Goal: Task Accomplishment & Management: Manage account settings

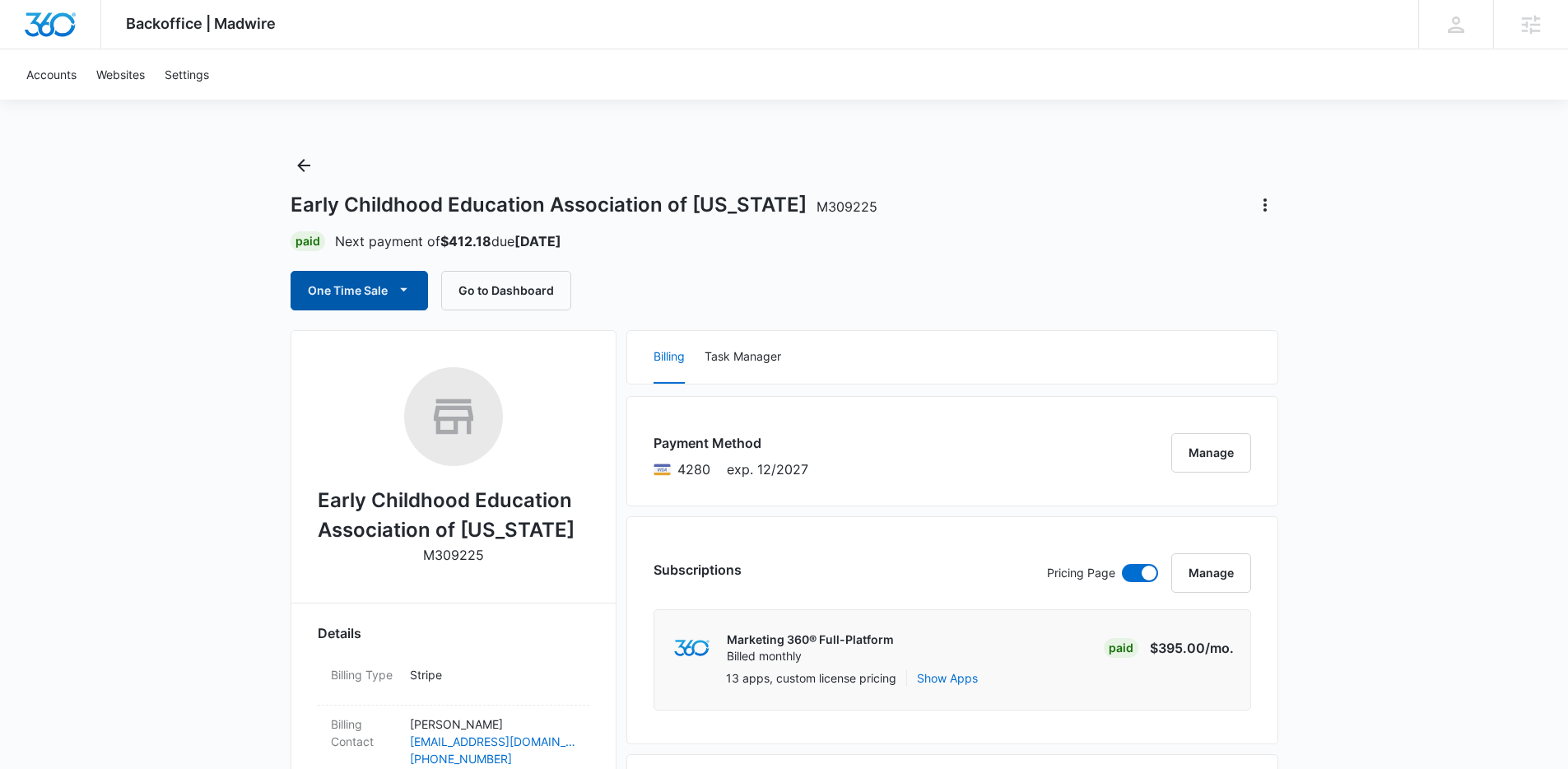
click at [401, 292] on icon "button" at bounding box center [404, 290] width 17 height 17
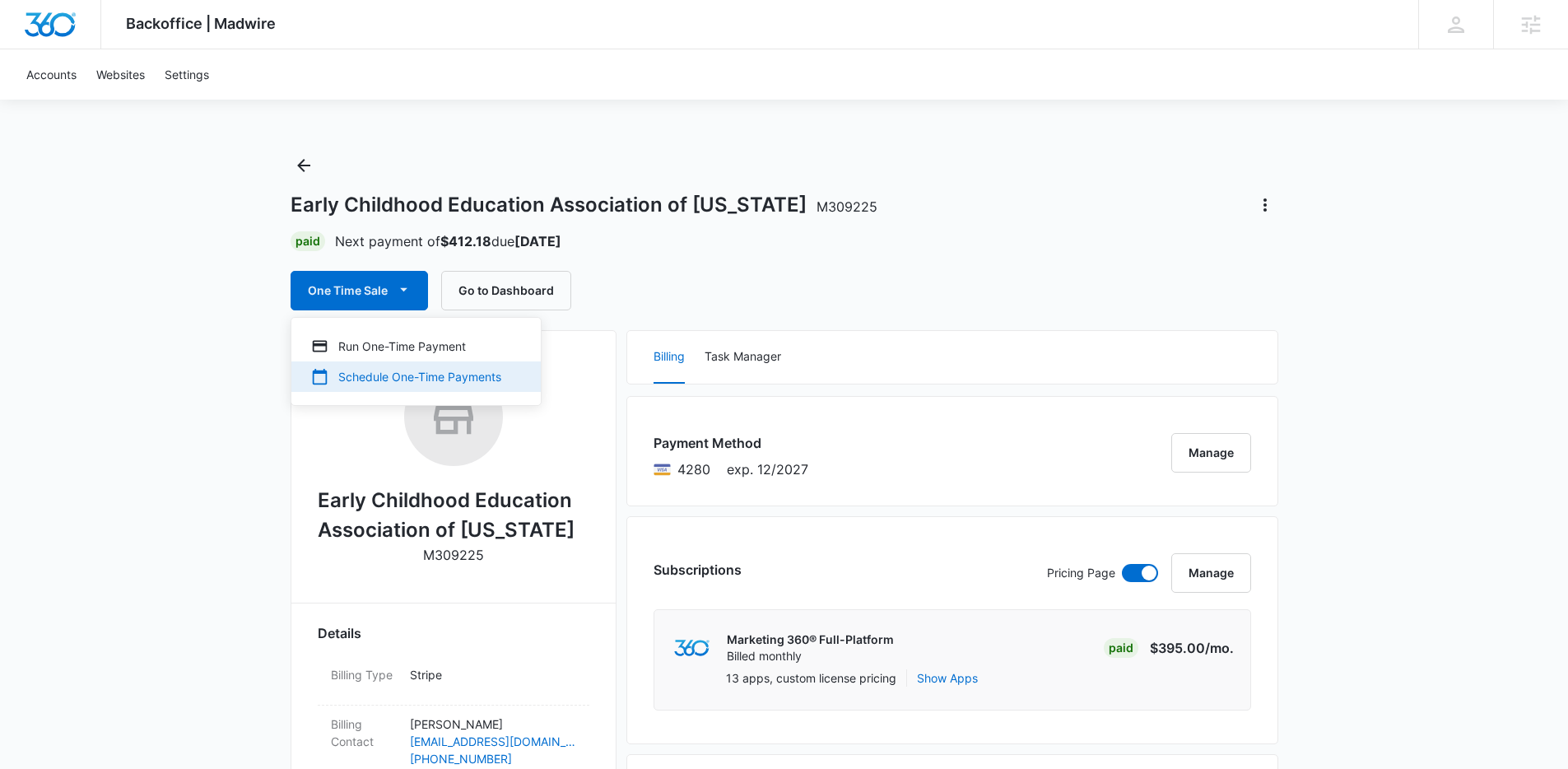
click at [399, 386] on button "Schedule One-Time Payments" at bounding box center [416, 376] width 250 height 30
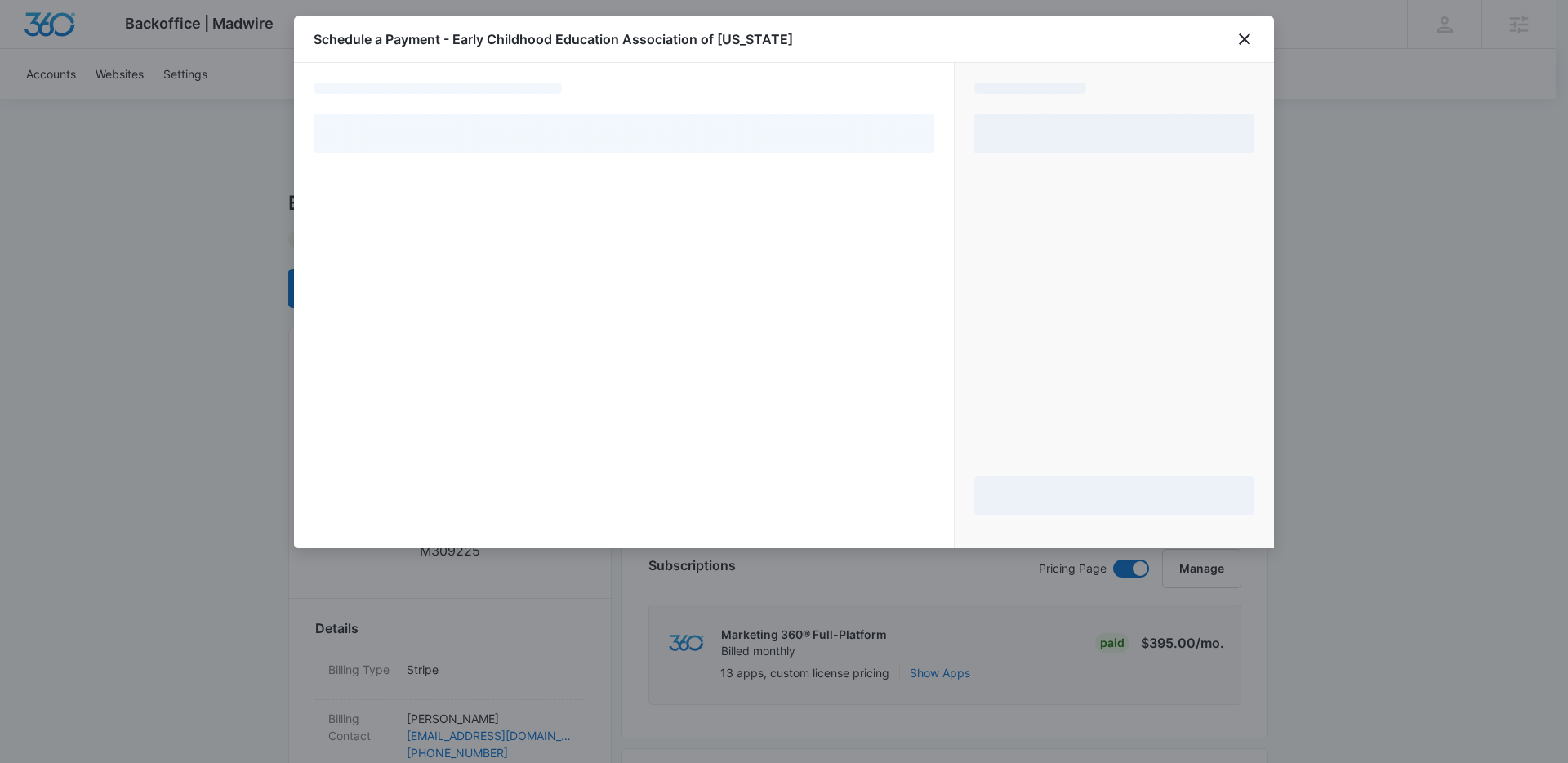
select select "pm_1QtbFyA4n8RTgNjURquFucHA"
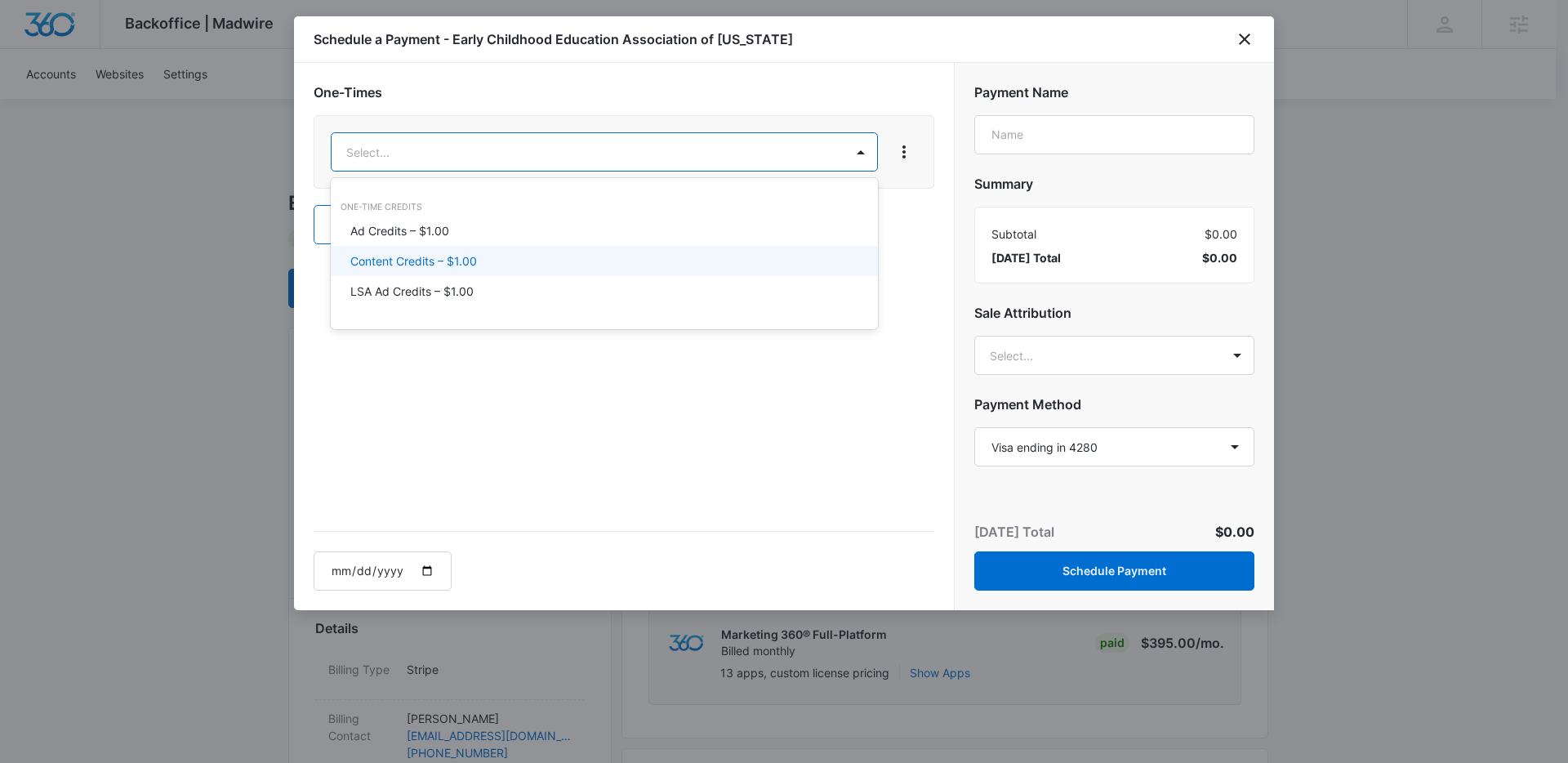
click at [458, 256] on p "Content Credits – $1.00" at bounding box center [413, 261] width 126 height 17
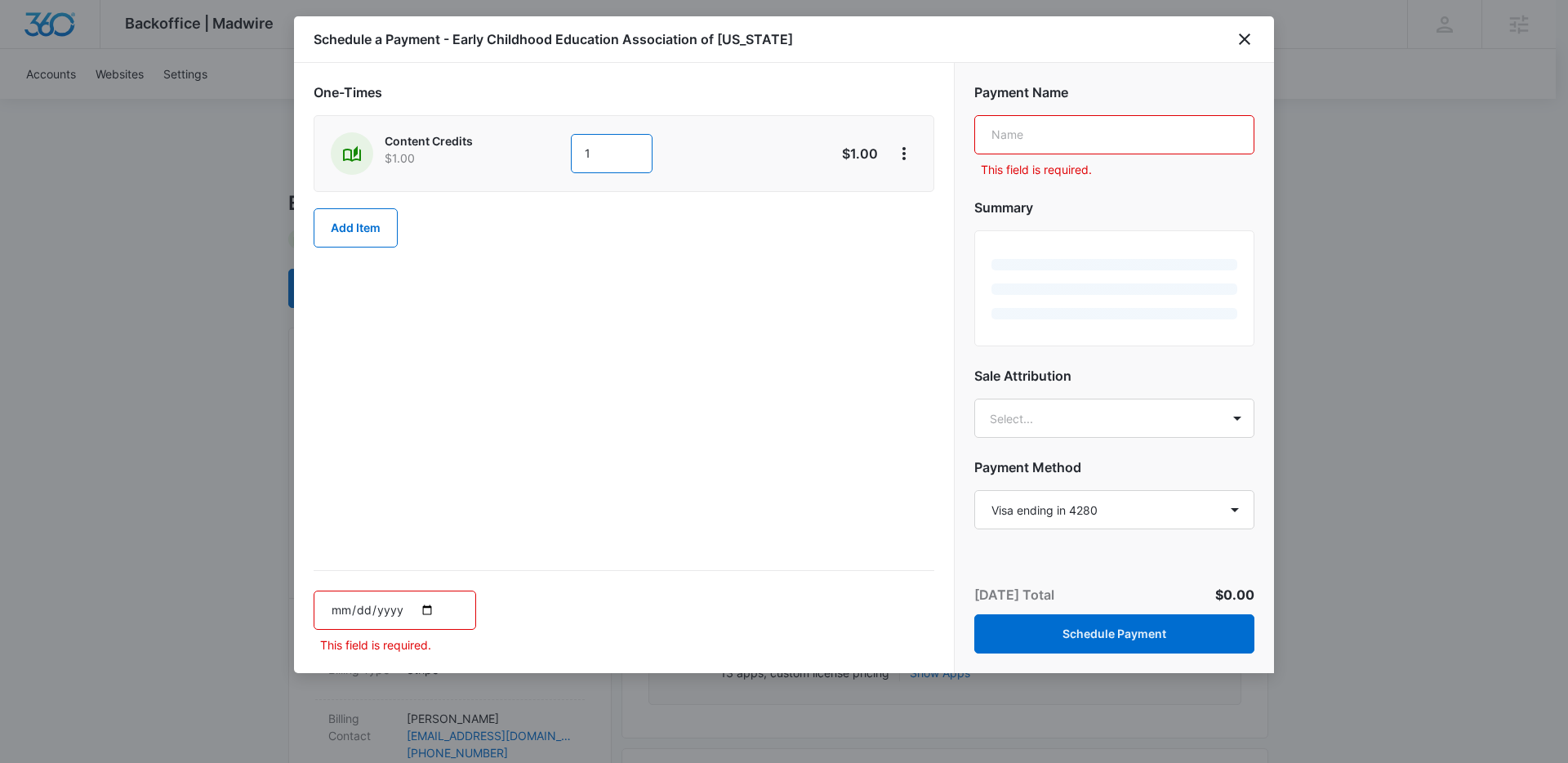
click at [602, 152] on input "1" at bounding box center [611, 153] width 82 height 40
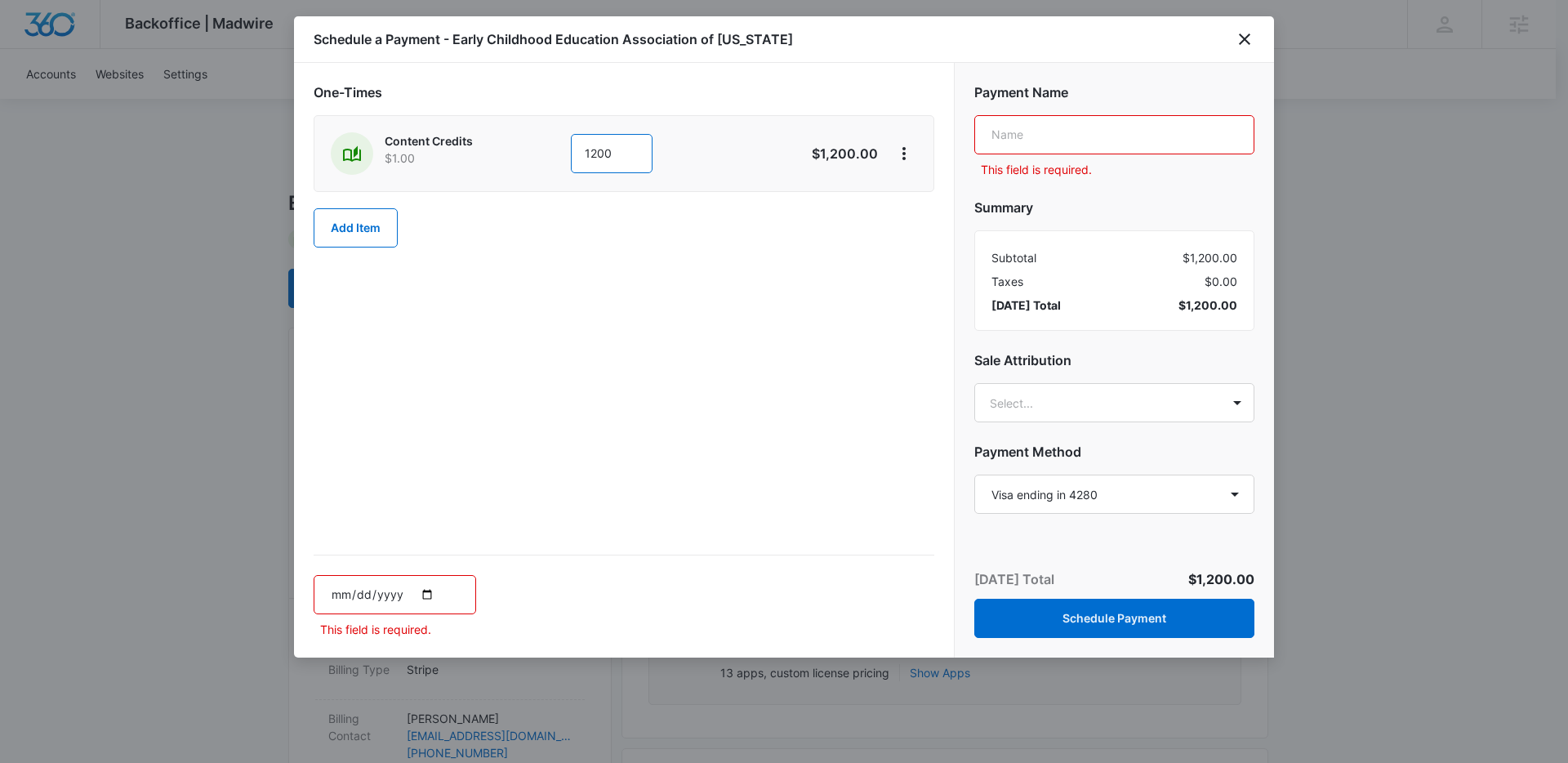
type input "1200"
click at [429, 594] on input "date" at bounding box center [394, 594] width 163 height 40
type input "2025-10-11"
click at [1064, 131] on input "text" at bounding box center [1114, 134] width 280 height 40
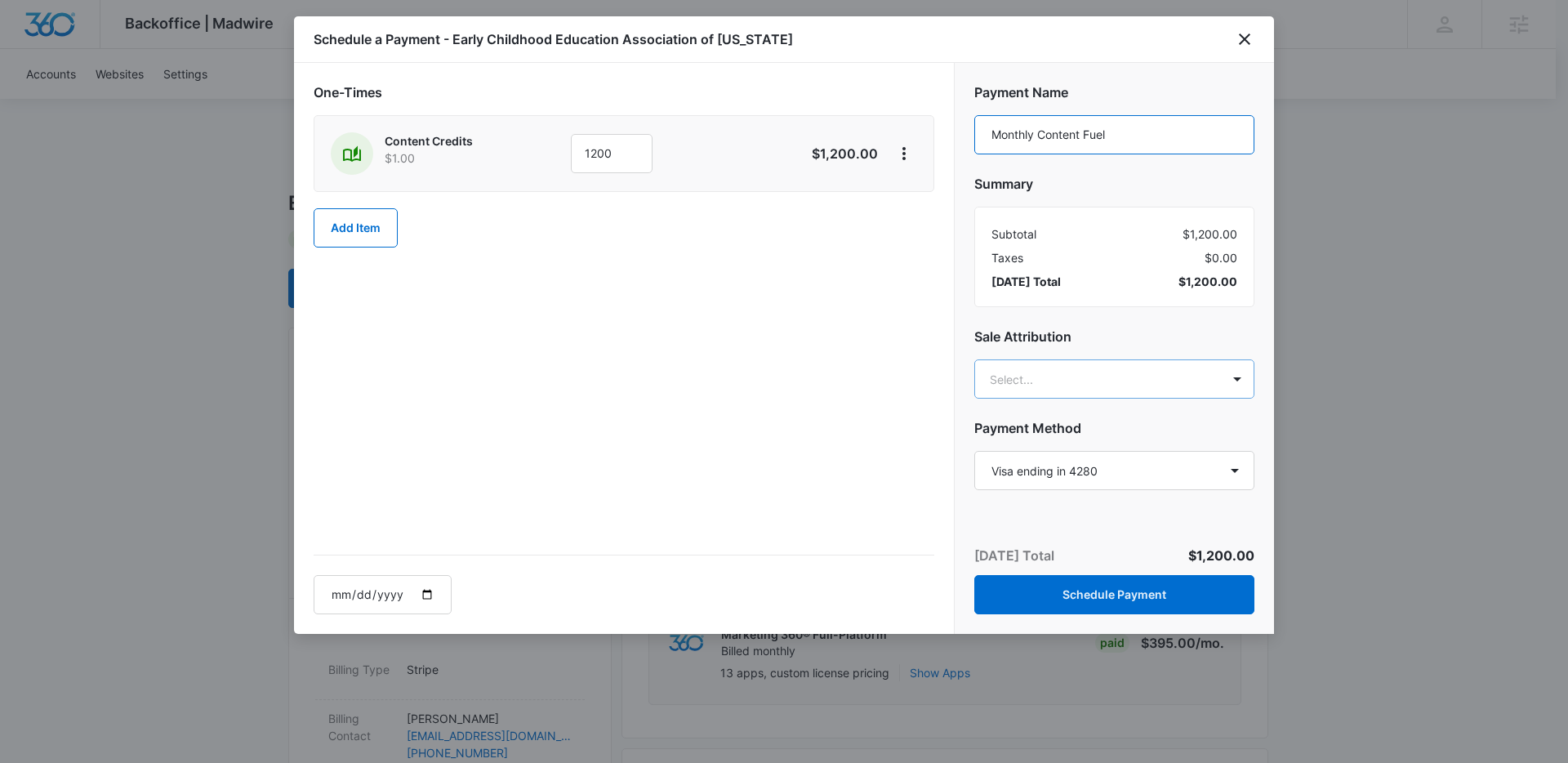
type input "Monthly Content Fuel"
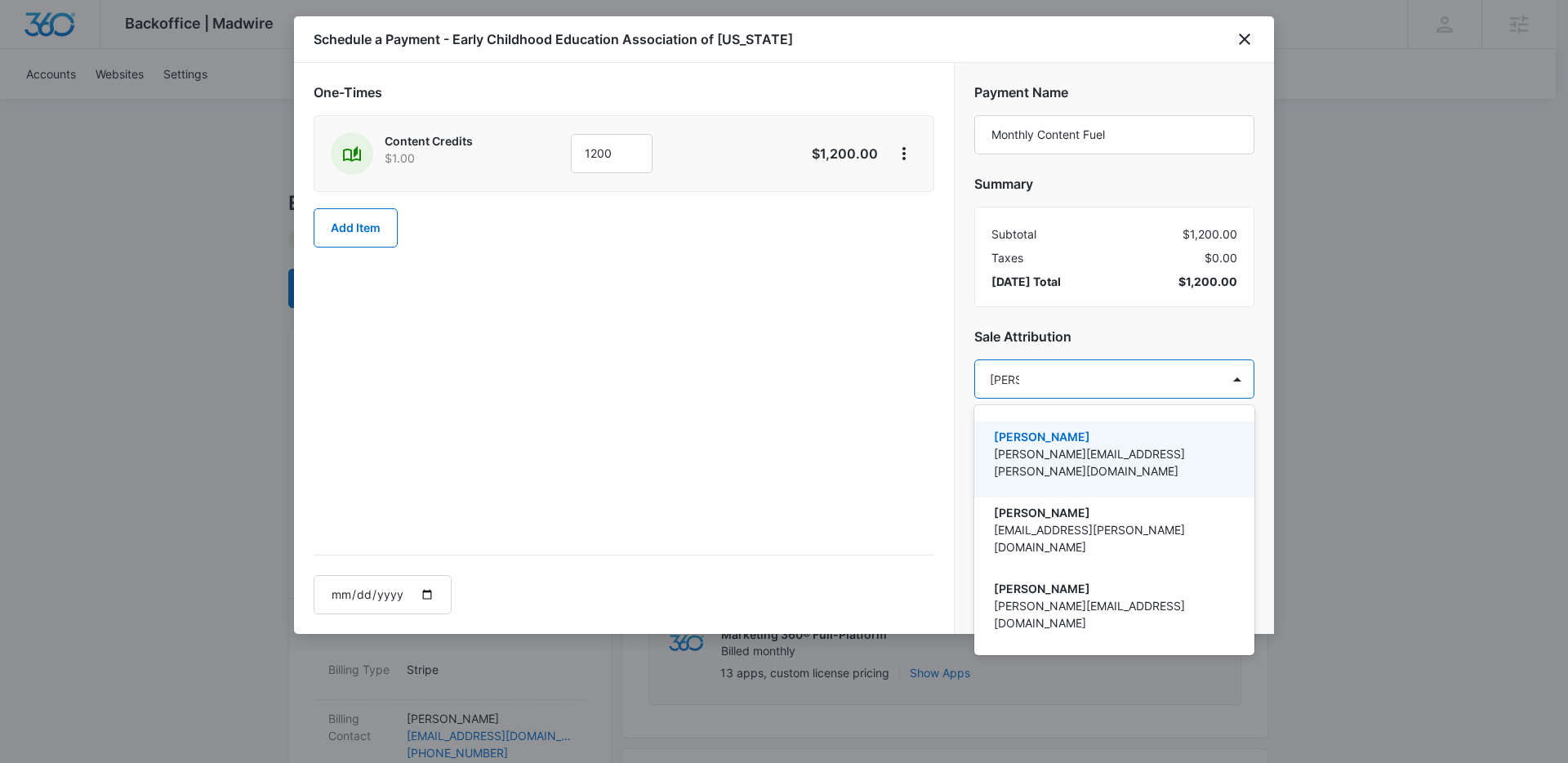
type input "paul ri"
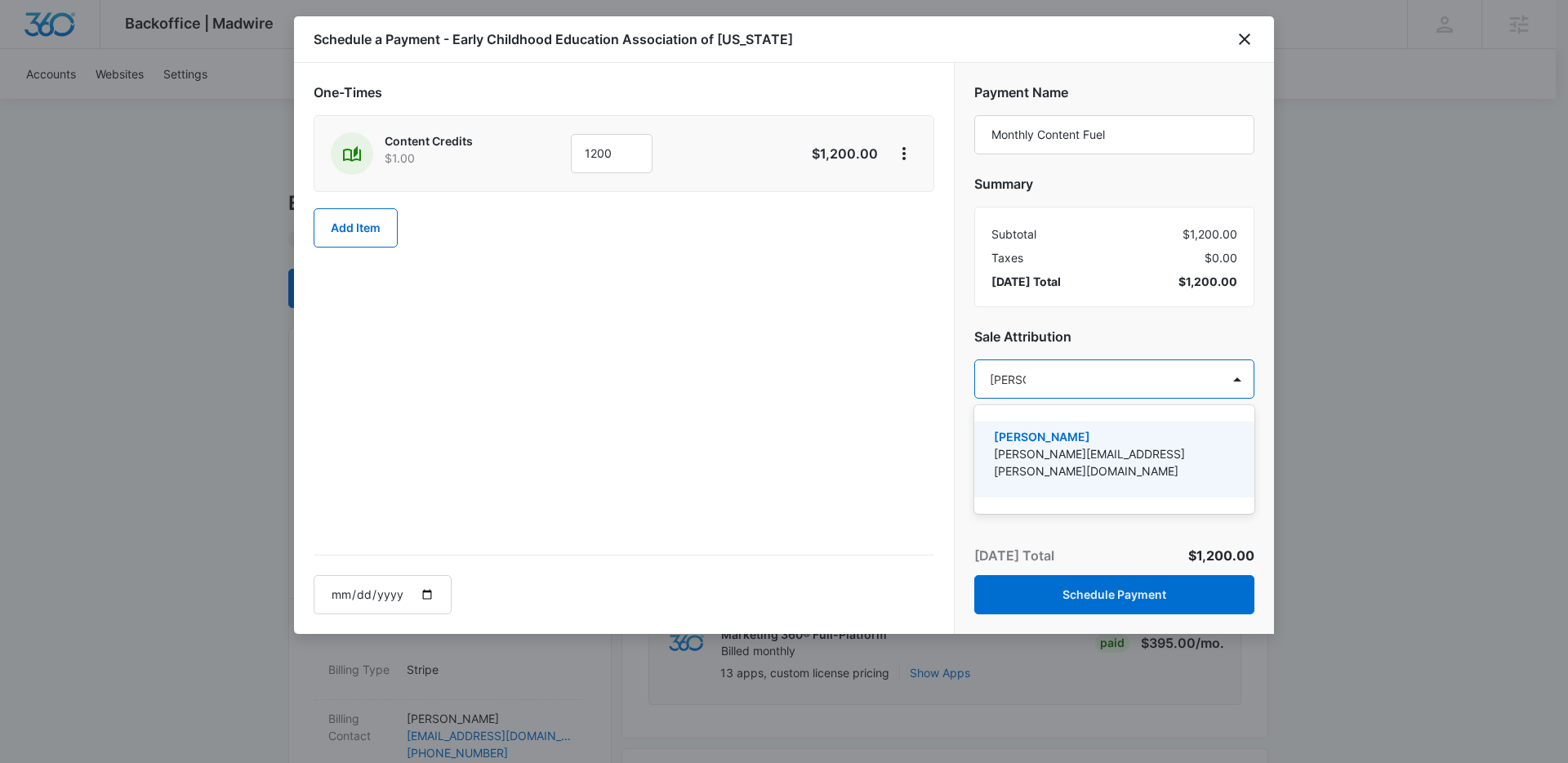
click at [1071, 441] on p "[PERSON_NAME]" at bounding box center [1113, 437] width 237 height 17
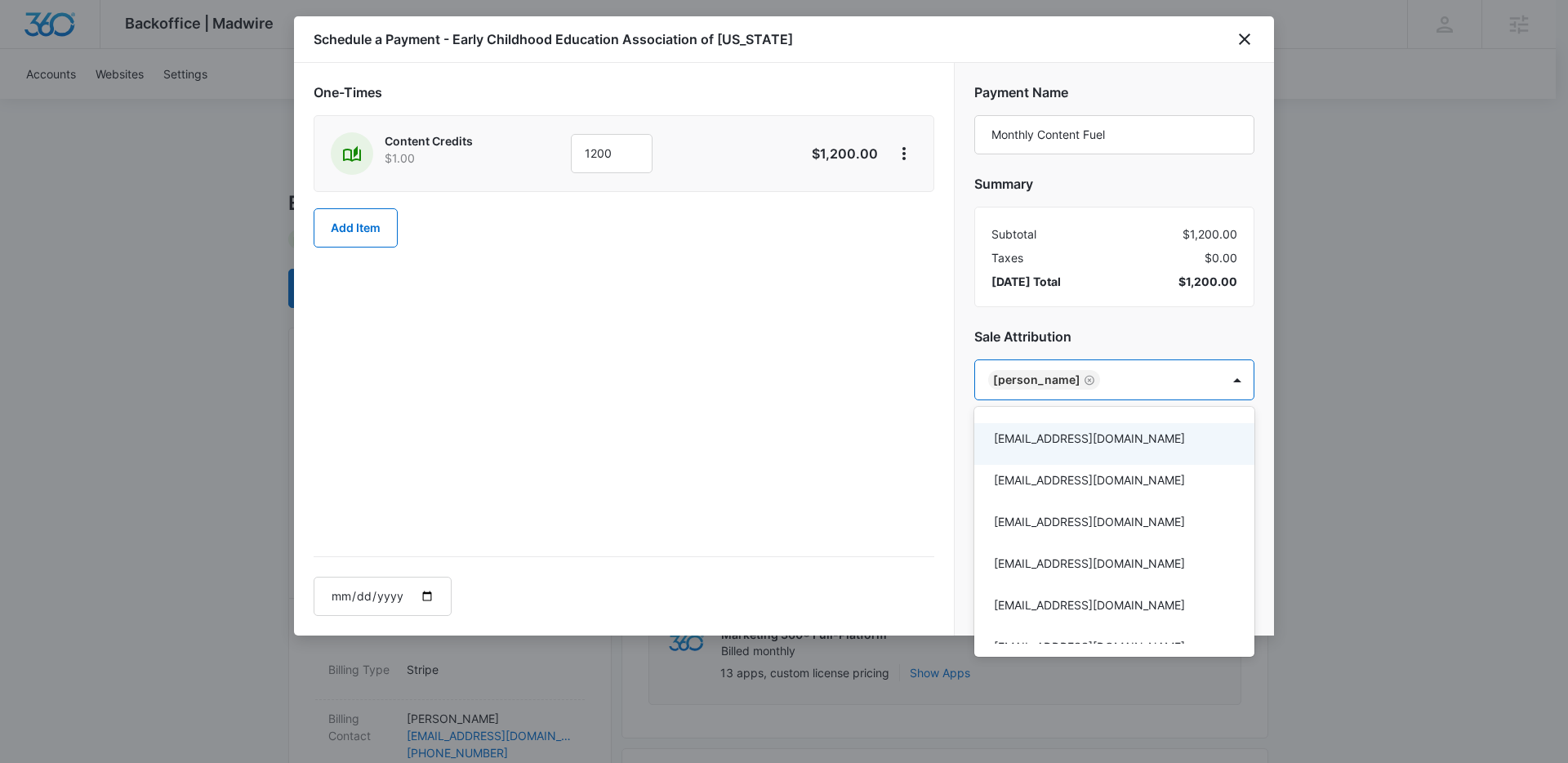
click at [1122, 340] on div at bounding box center [784, 381] width 1568 height 763
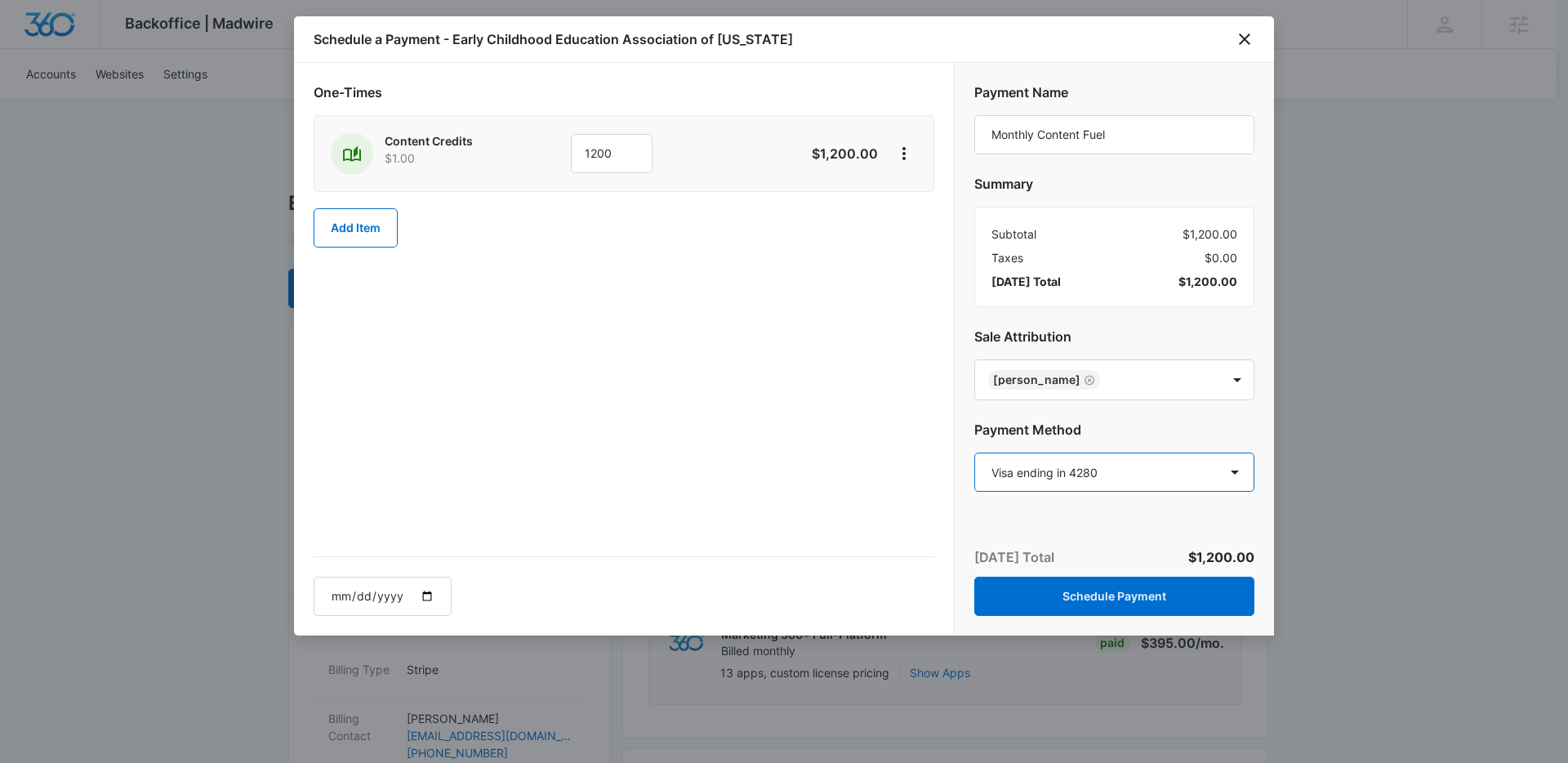
click at [1146, 480] on select "Select a payment method Visa ending in 4280 Visa ending in 5799 Visa ending in …" at bounding box center [1114, 472] width 280 height 40
select select "pm_1PyEn5A4n8RTgNjU6pD0tmEk"
click at [974, 452] on select "Select a payment method Visa ending in 4280 Visa ending in 5799 Visa ending in …" at bounding box center [1114, 472] width 280 height 40
click at [1141, 424] on h2 "Payment Method" at bounding box center [1114, 429] width 280 height 19
click at [1119, 589] on button "Schedule Payment" at bounding box center [1114, 596] width 280 height 40
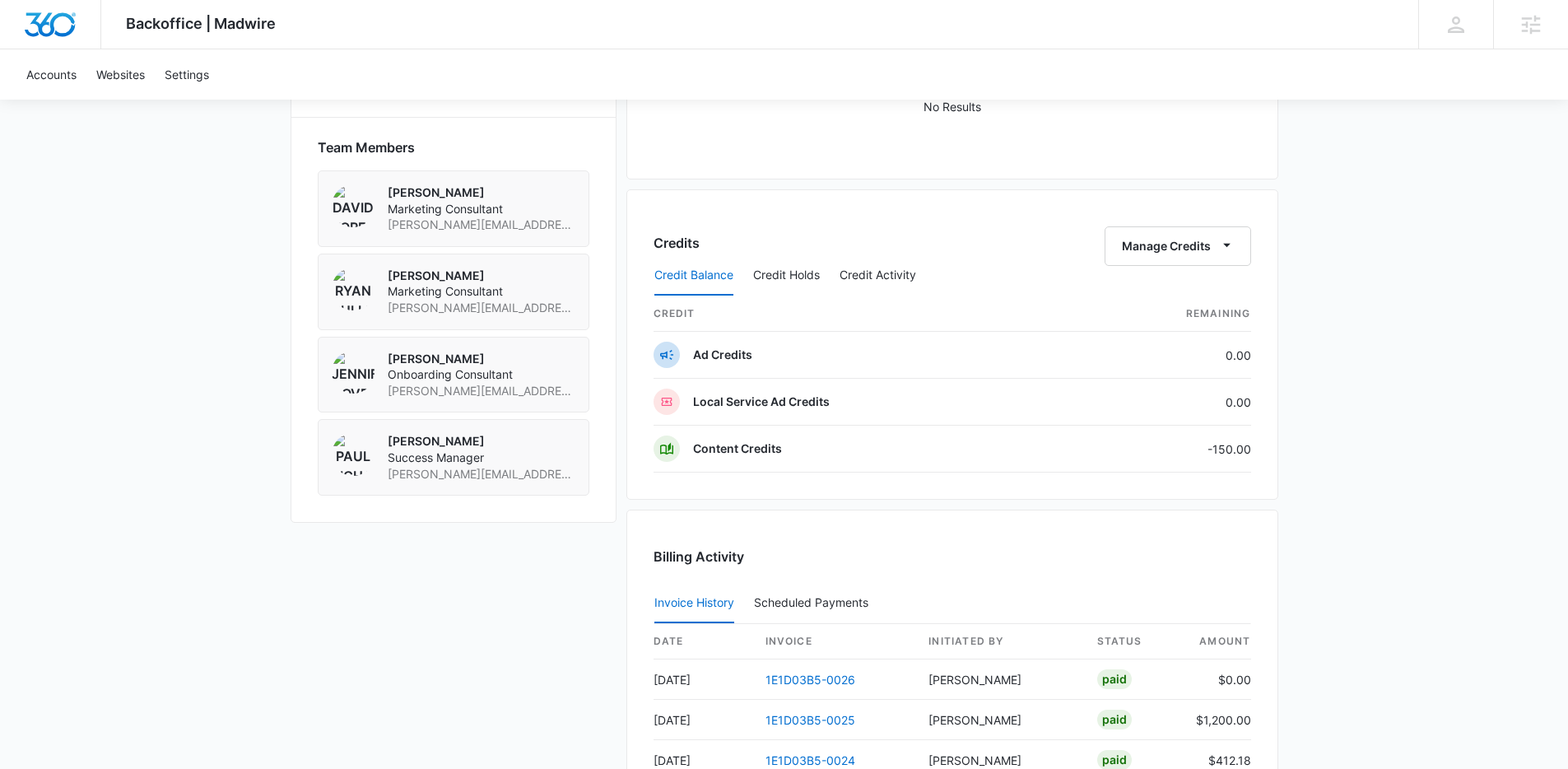
scroll to position [1099, 0]
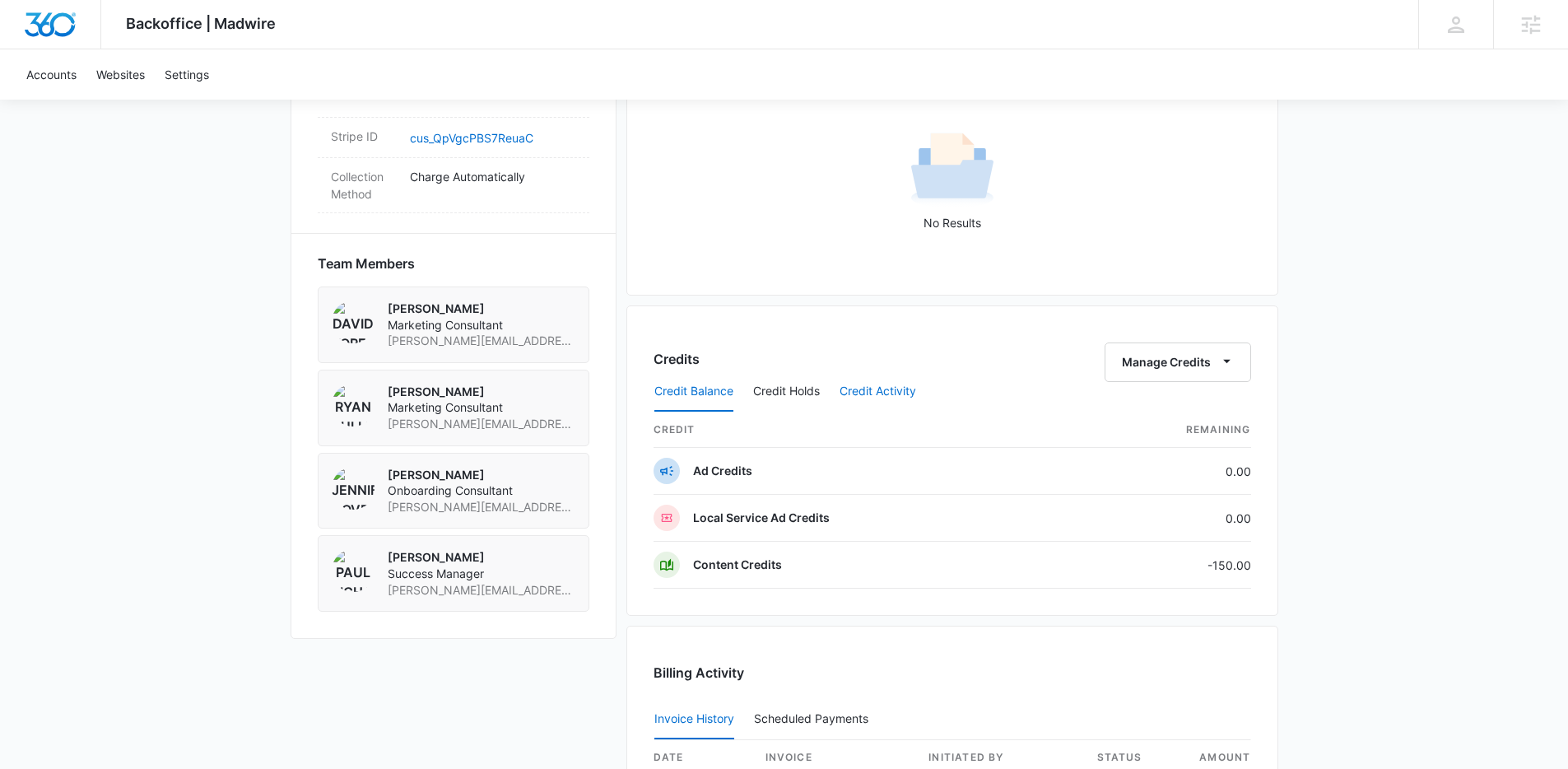
click at [874, 395] on button "Credit Activity" at bounding box center [878, 392] width 77 height 40
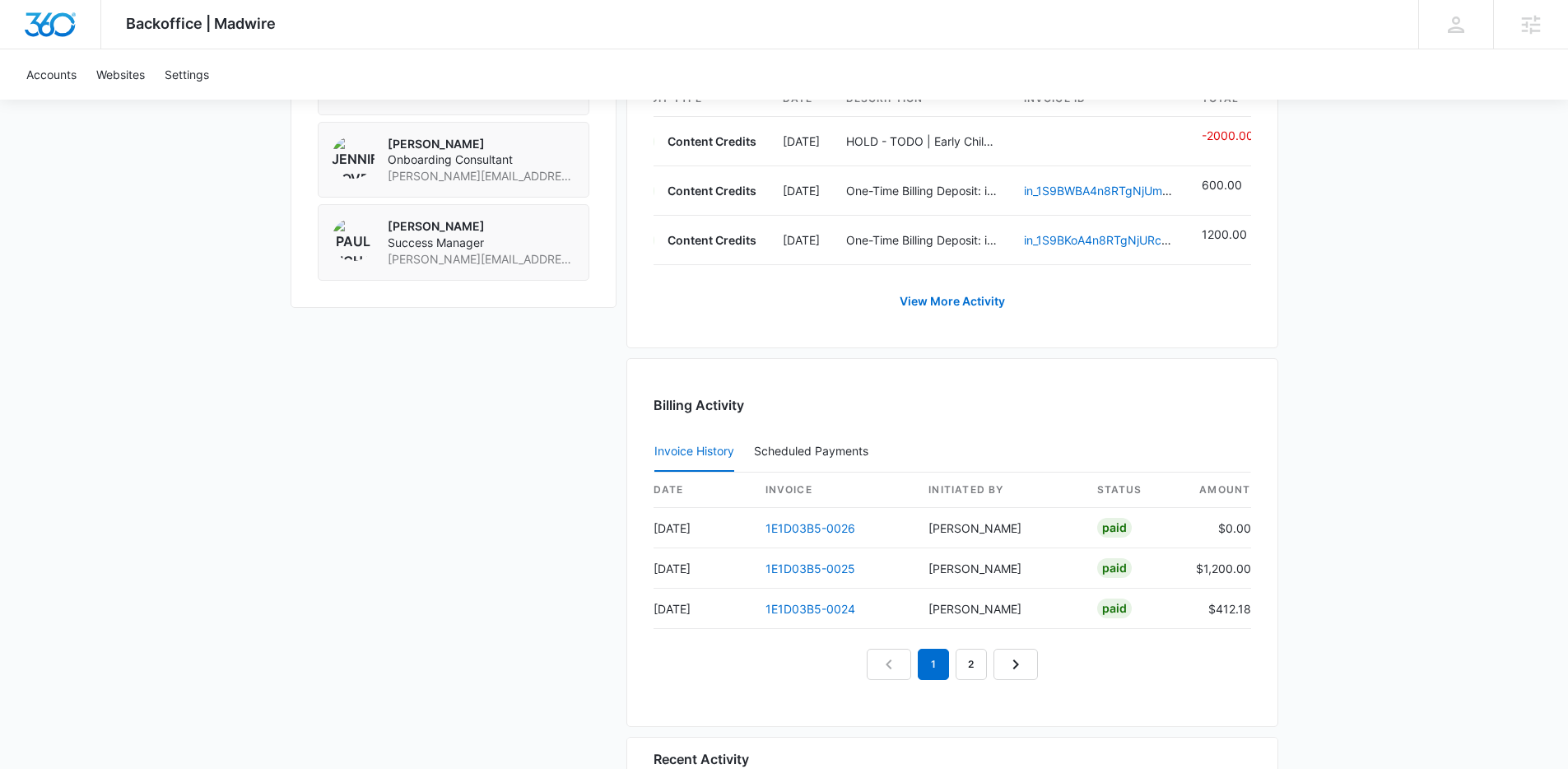
scroll to position [1430, 0]
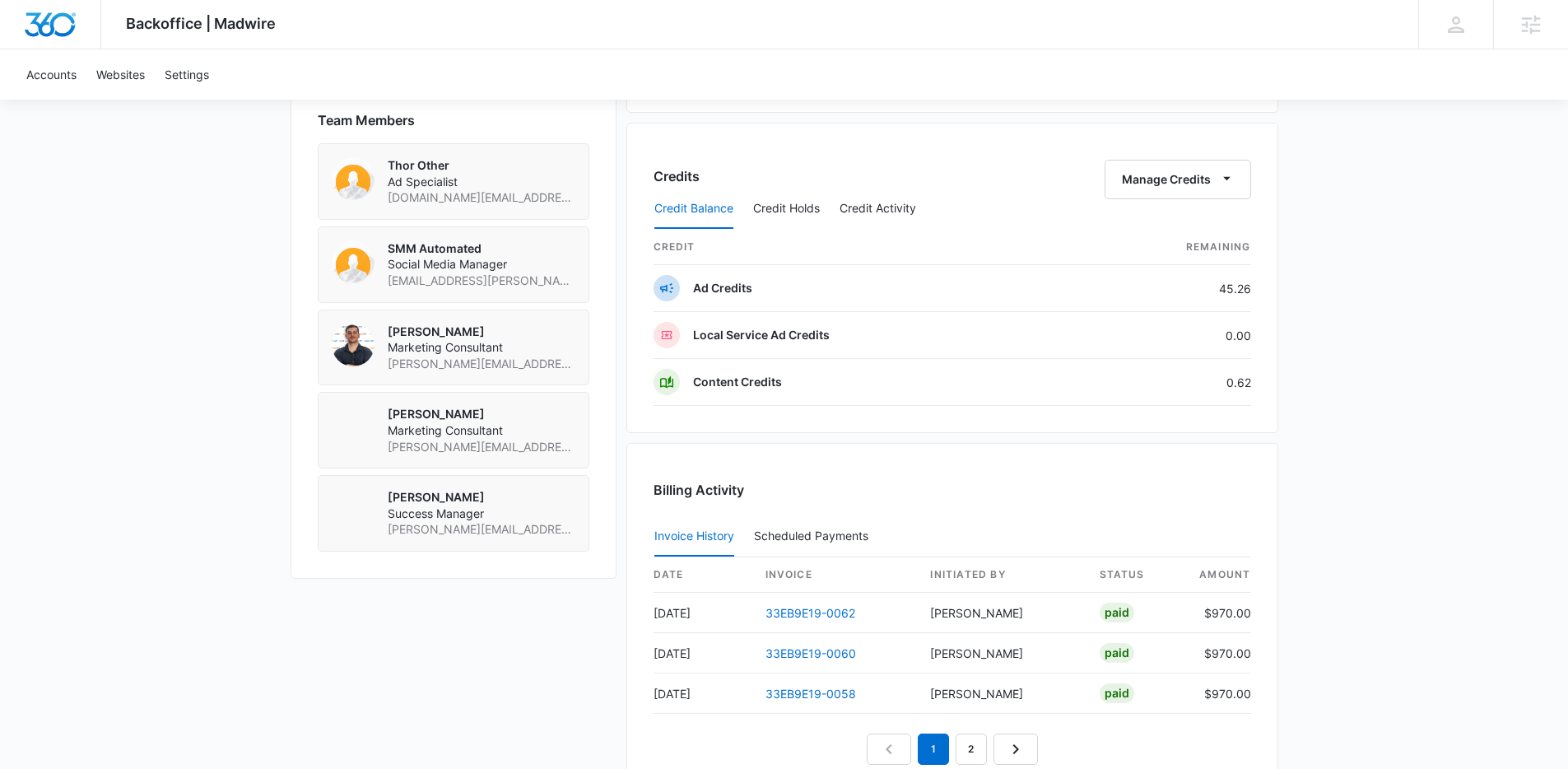
scroll to position [1201, 0]
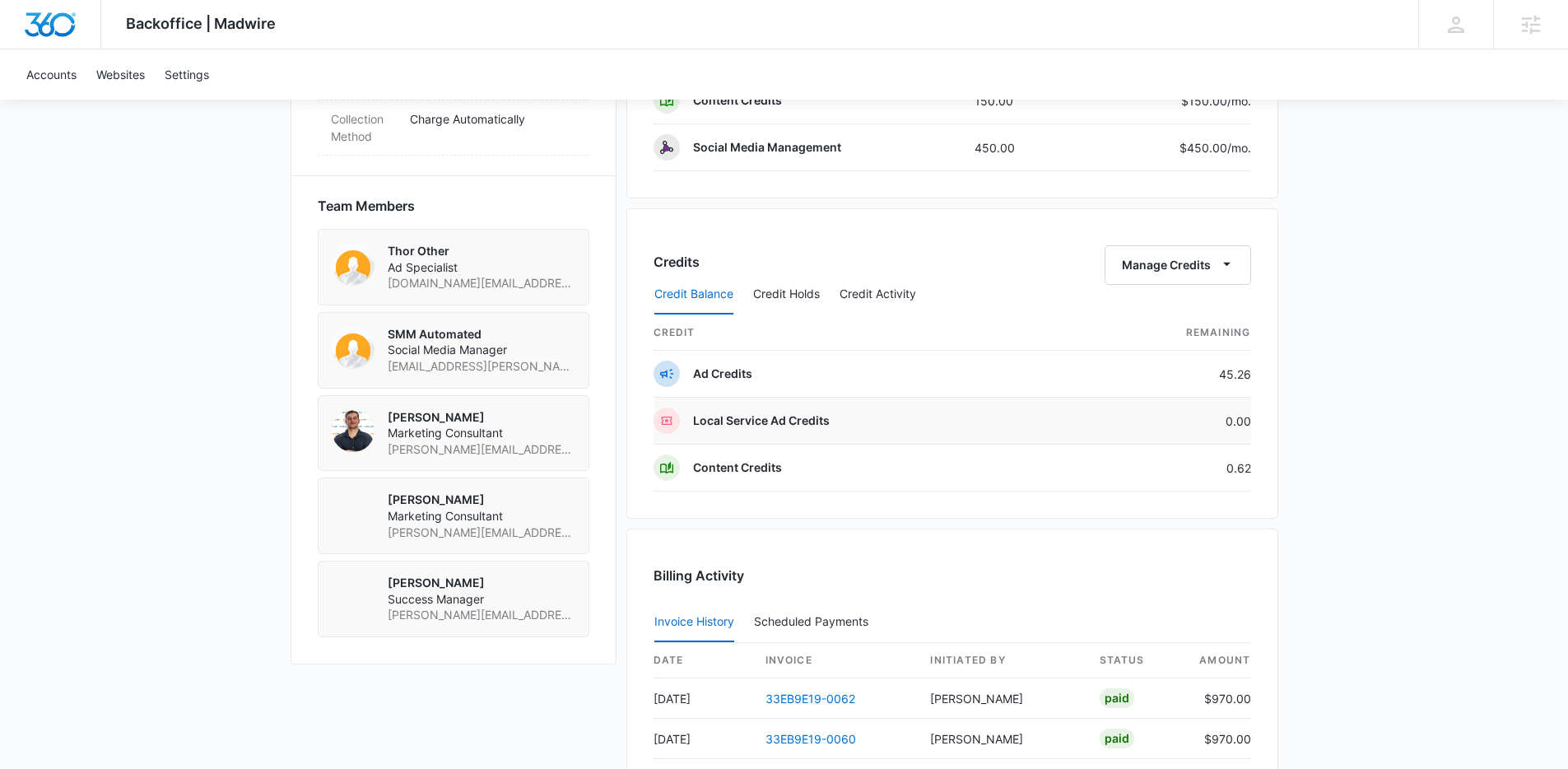
scroll to position [1113, 0]
click at [784, 292] on button "Credit Holds" at bounding box center [786, 293] width 67 height 40
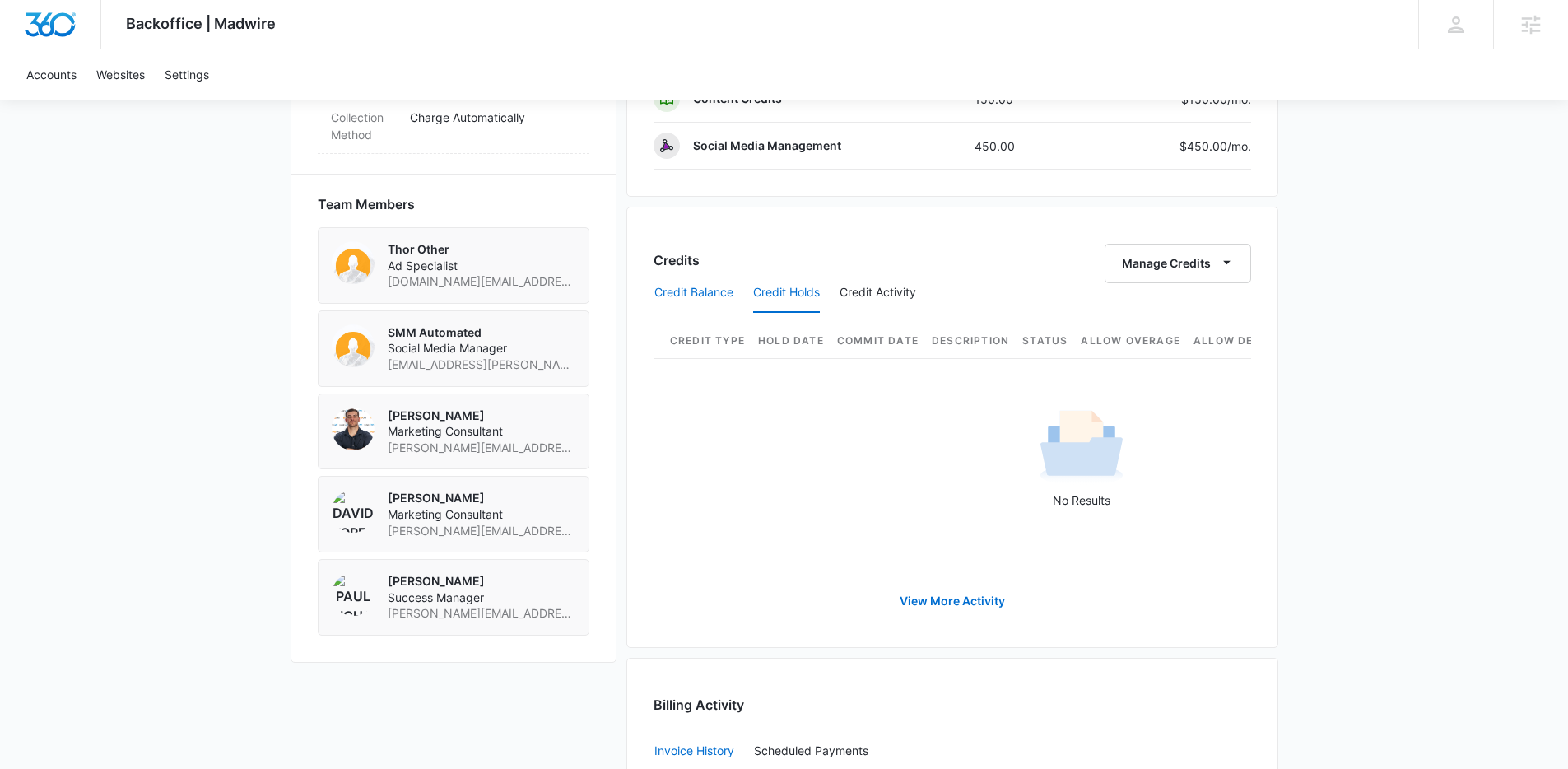
click at [680, 293] on button "Credit Balance" at bounding box center [693, 293] width 79 height 40
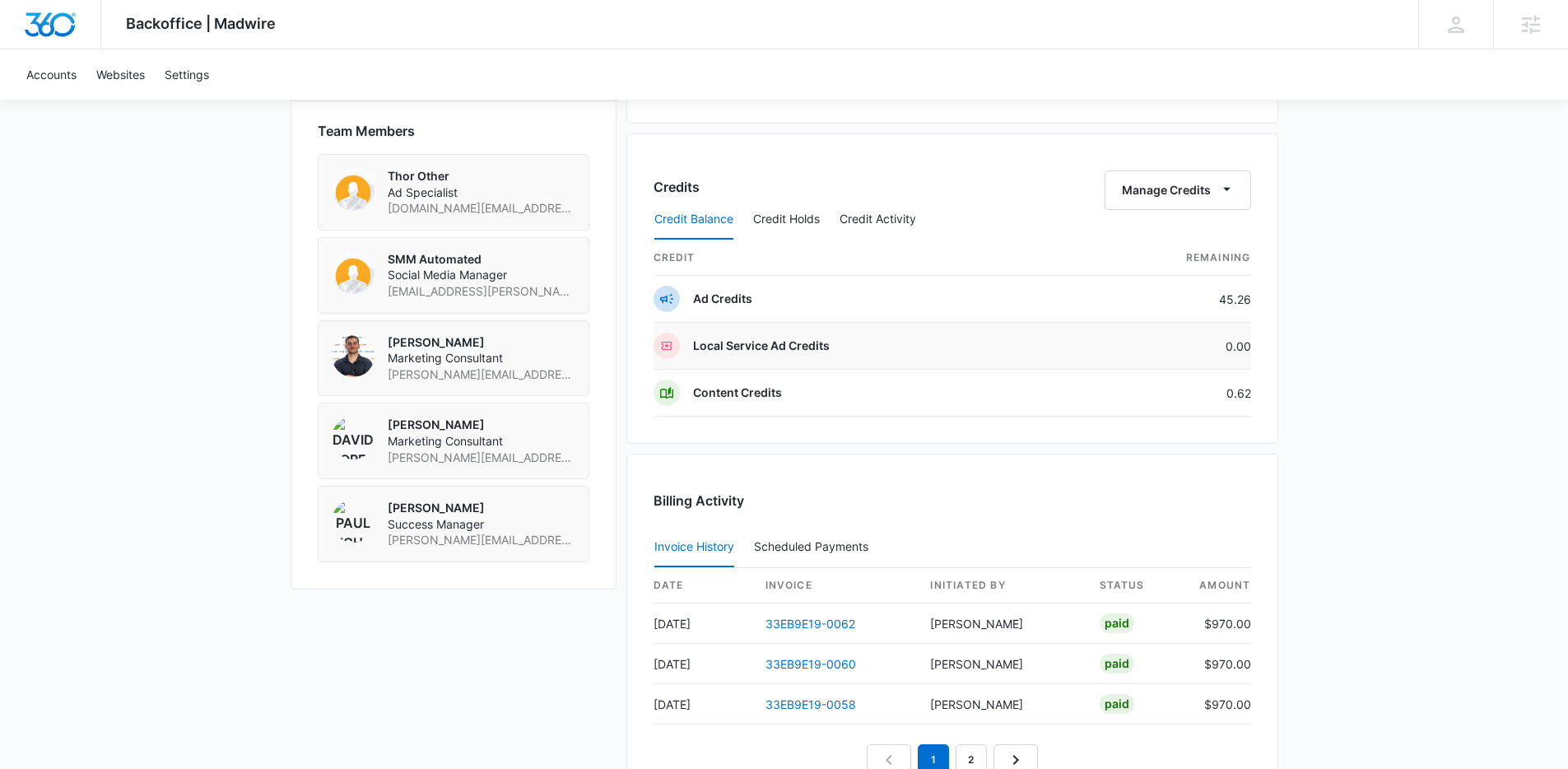
scroll to position [1107, 0]
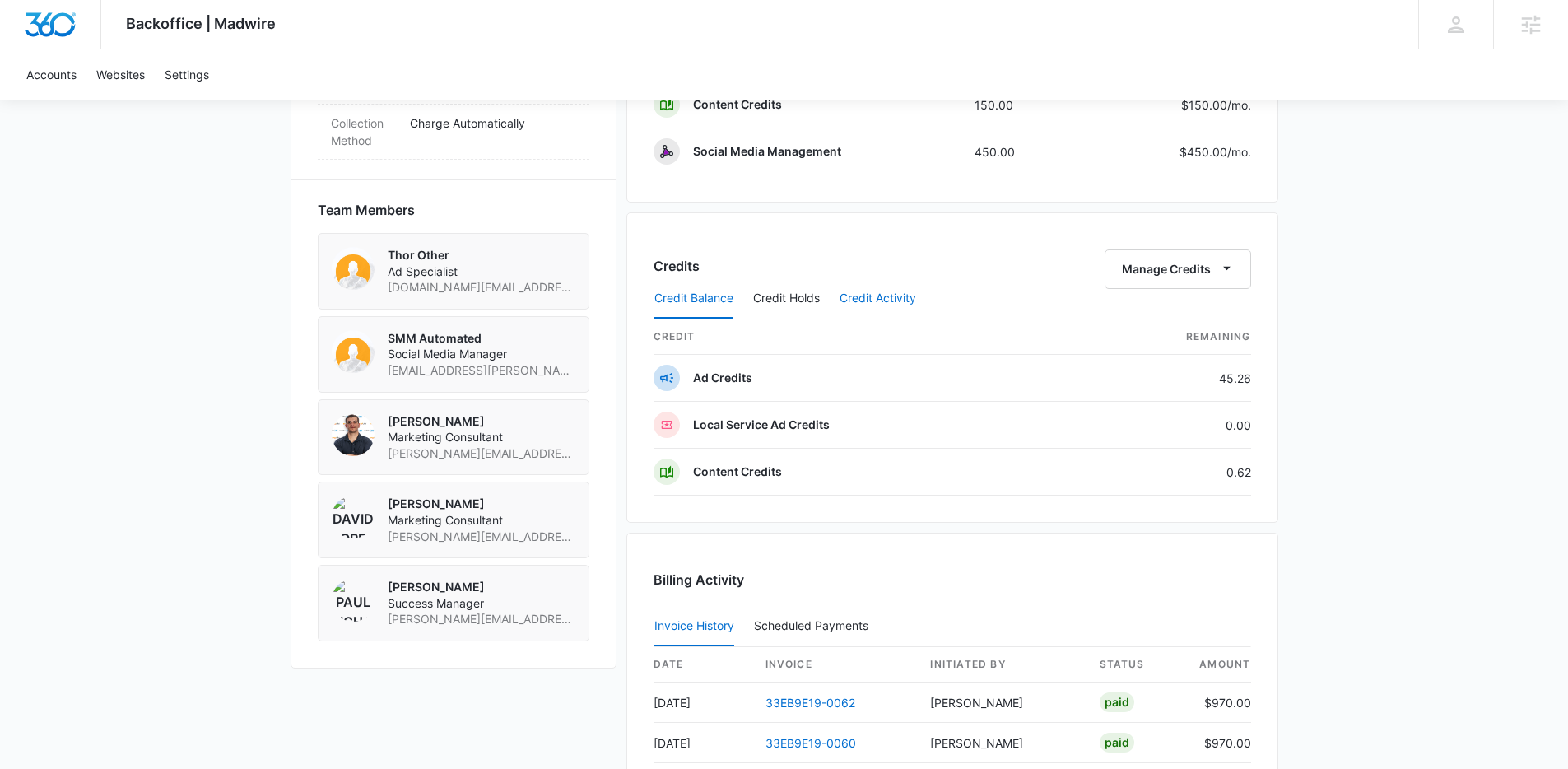
click at [868, 291] on button "Credit Activity" at bounding box center [878, 298] width 77 height 40
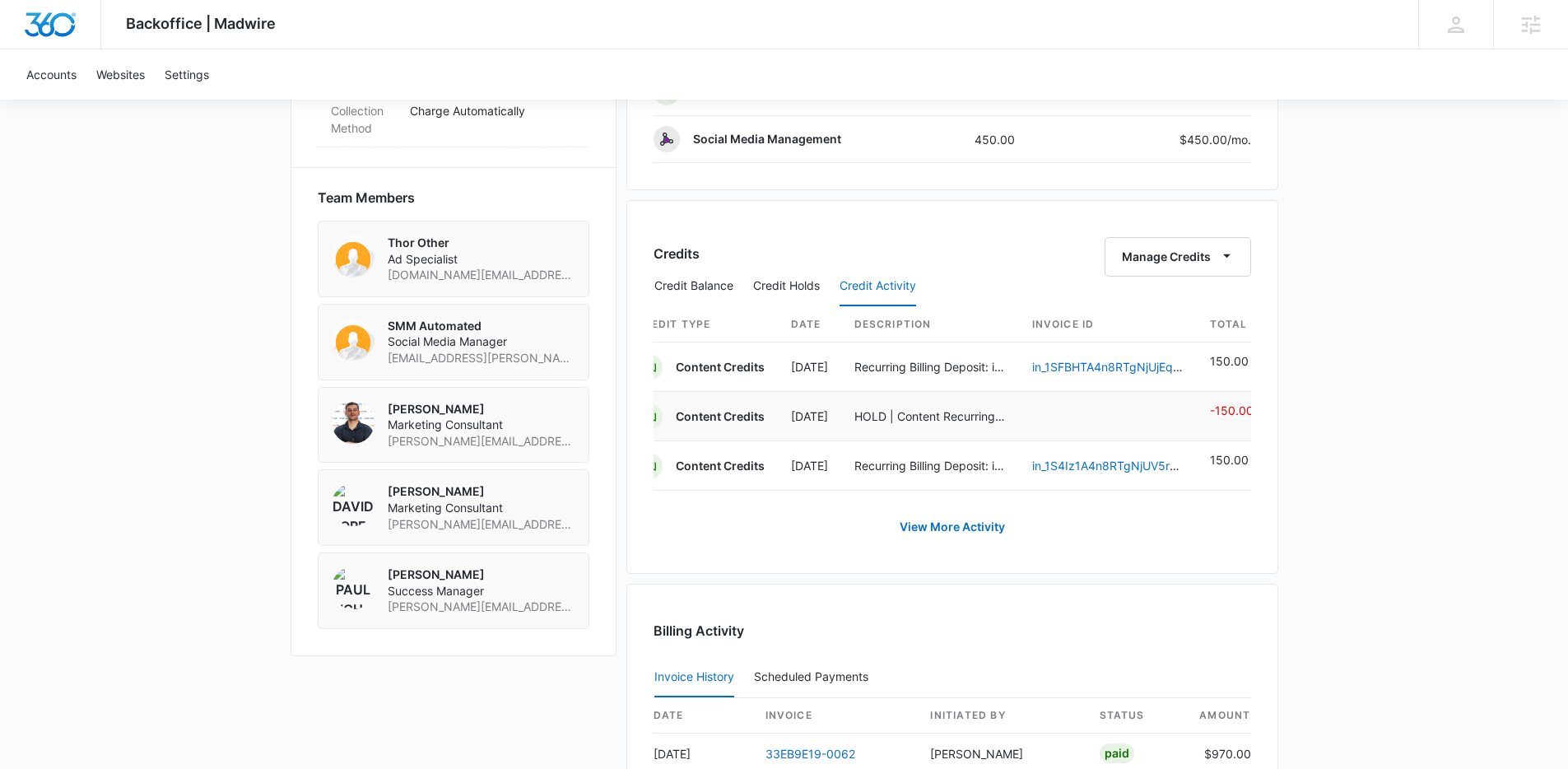
scroll to position [1193, 0]
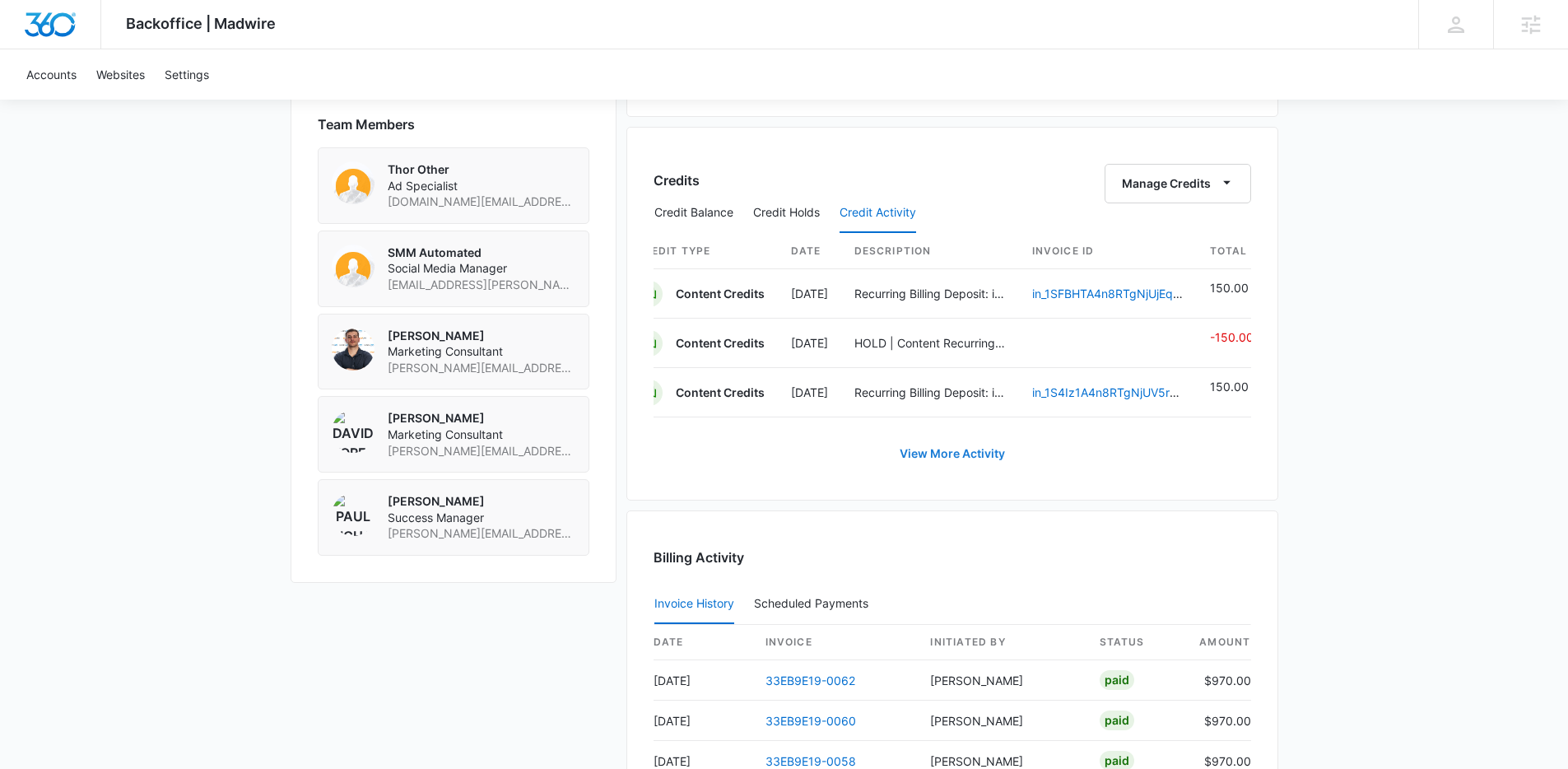
click at [947, 469] on link "View More Activity" at bounding box center [953, 453] width 138 height 40
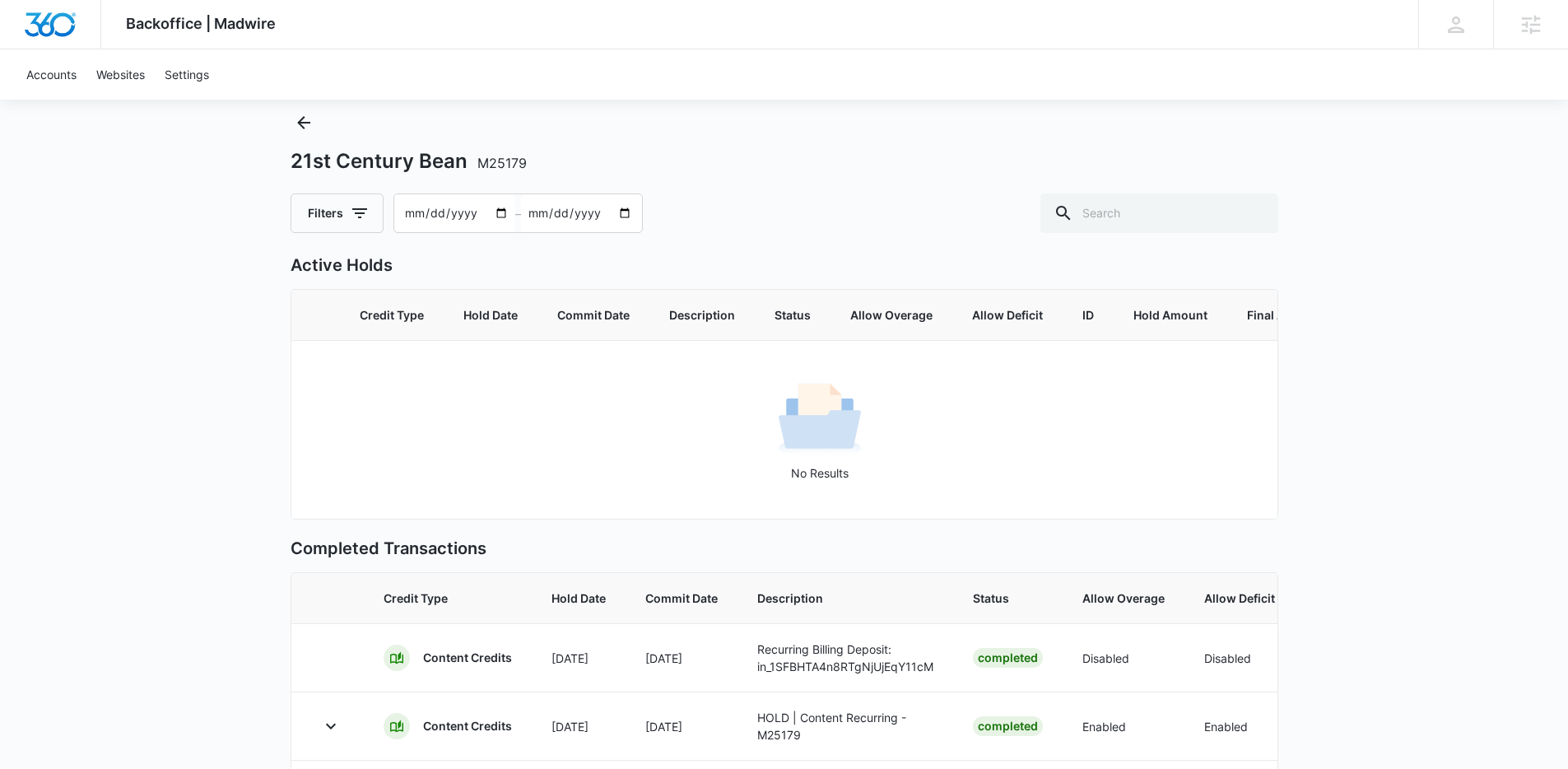
scroll to position [47, 0]
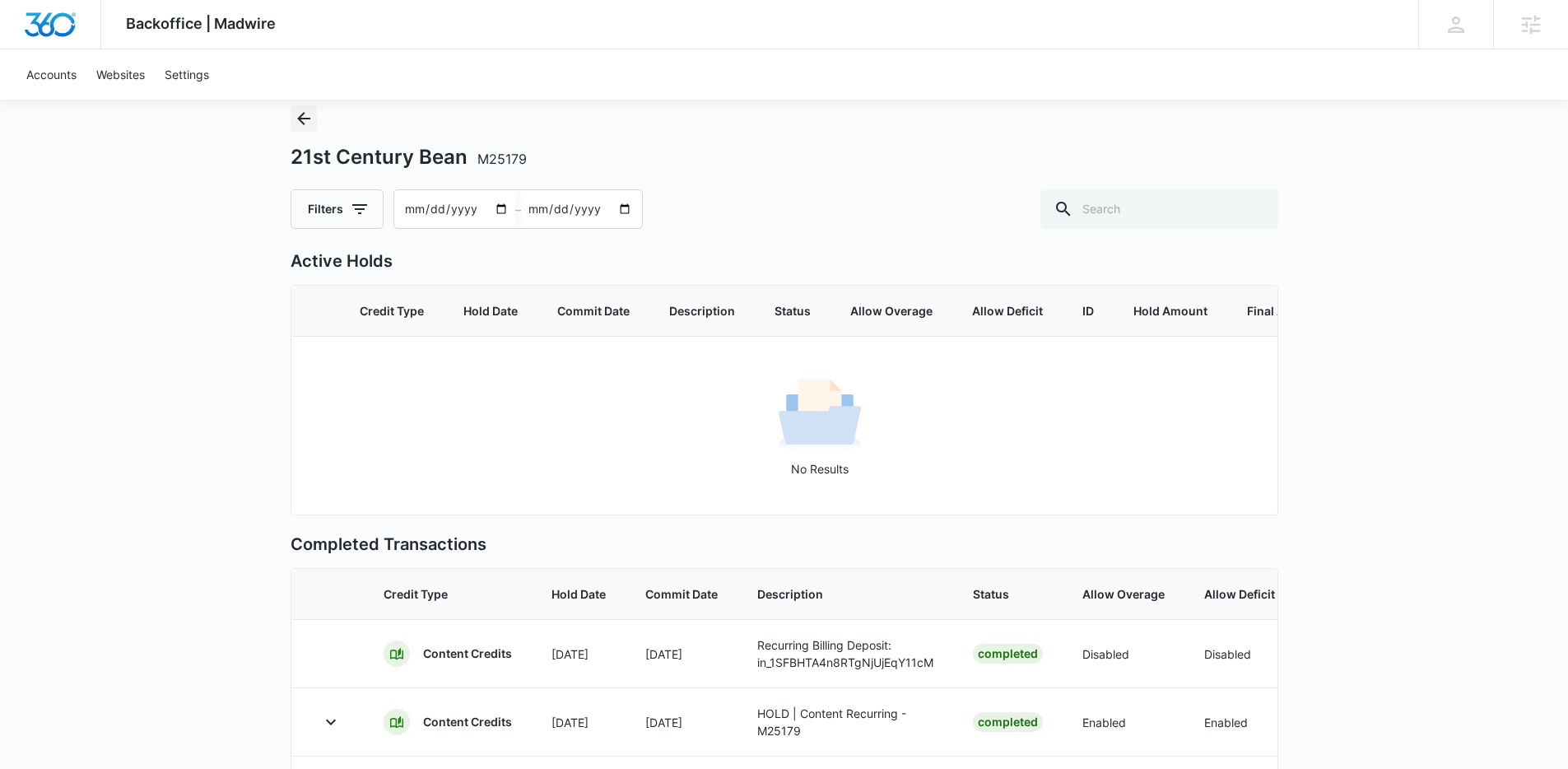
click at [304, 120] on icon "Back" at bounding box center [303, 119] width 19 height 19
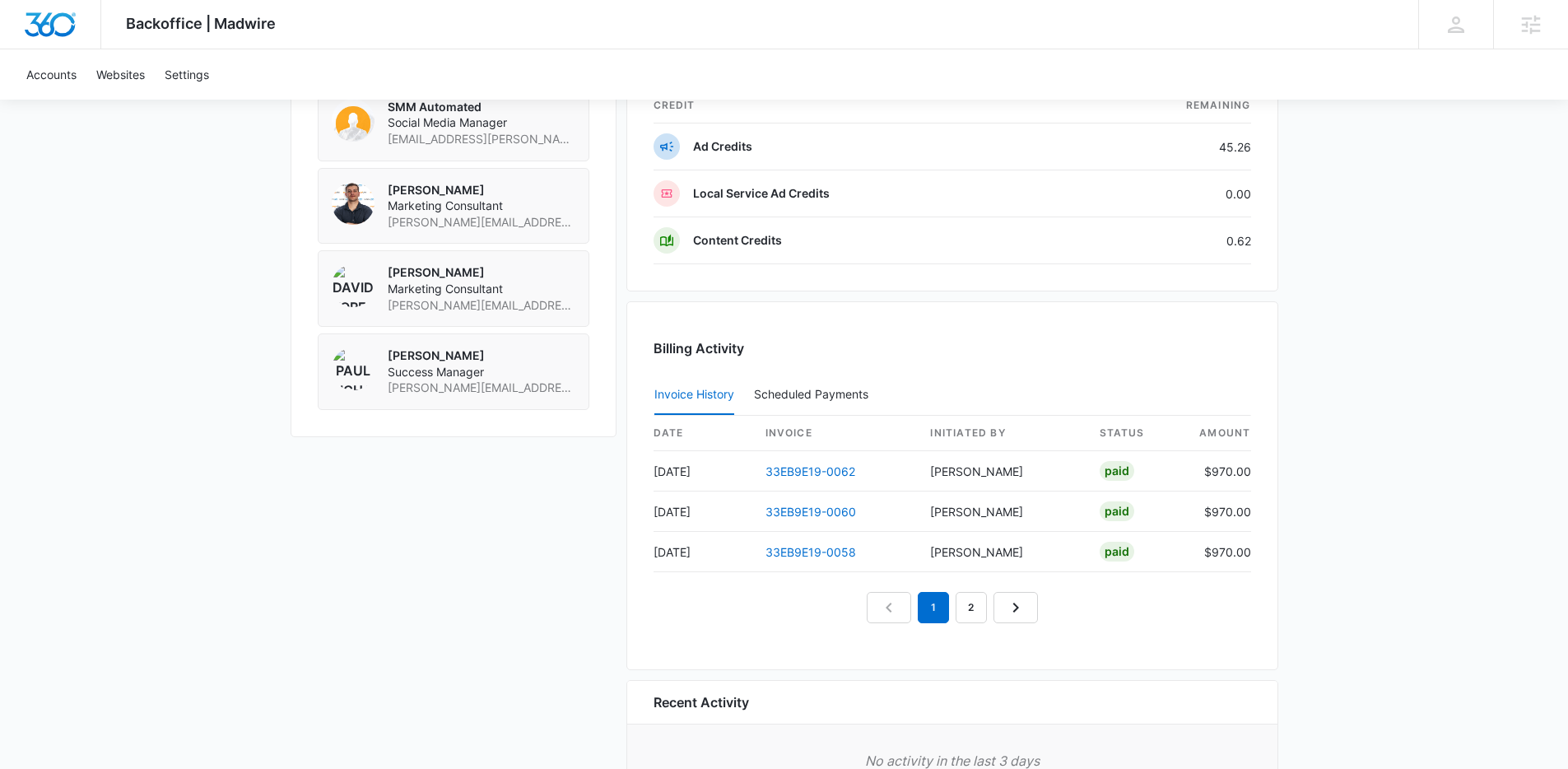
scroll to position [1340, 0]
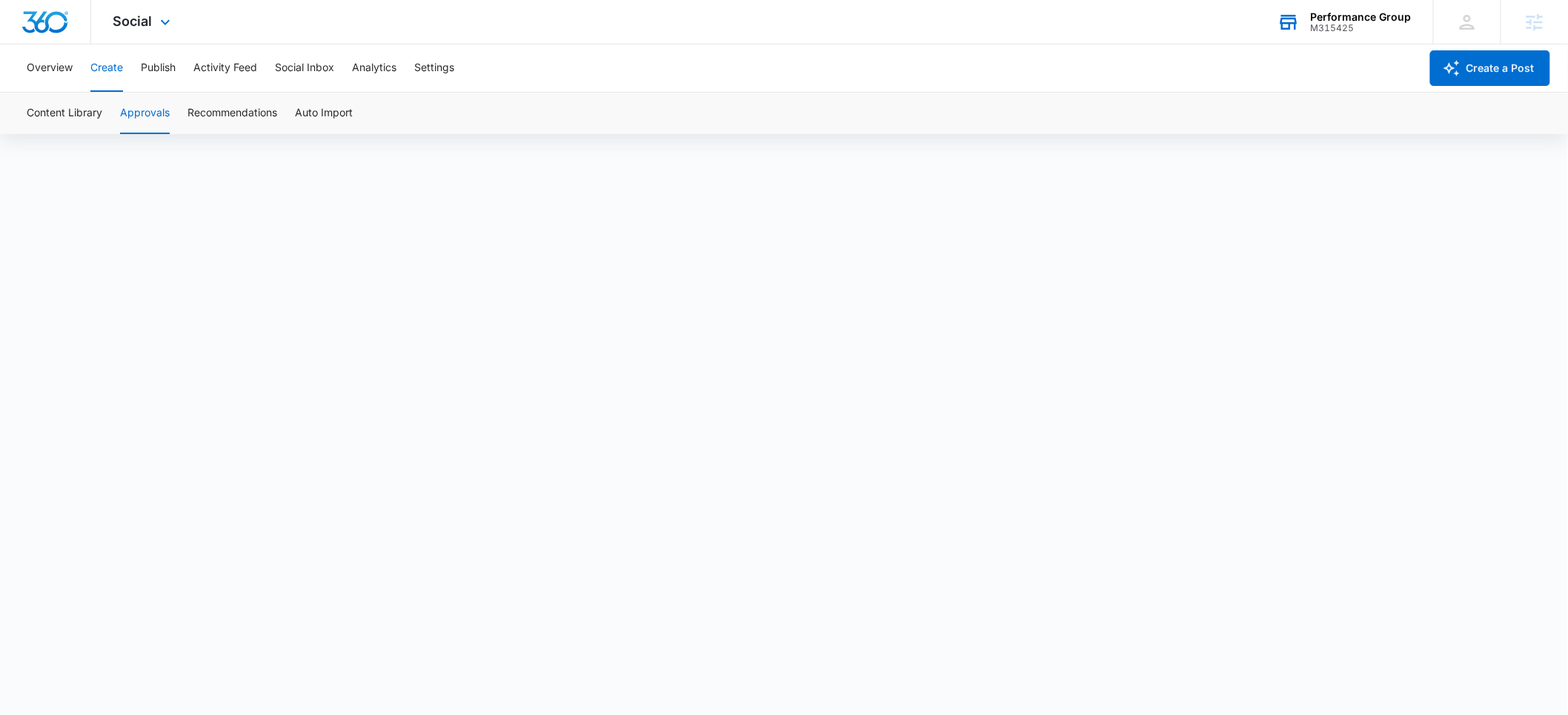
click at [1320, 26] on div "M315425" at bounding box center [1361, 28] width 101 height 11
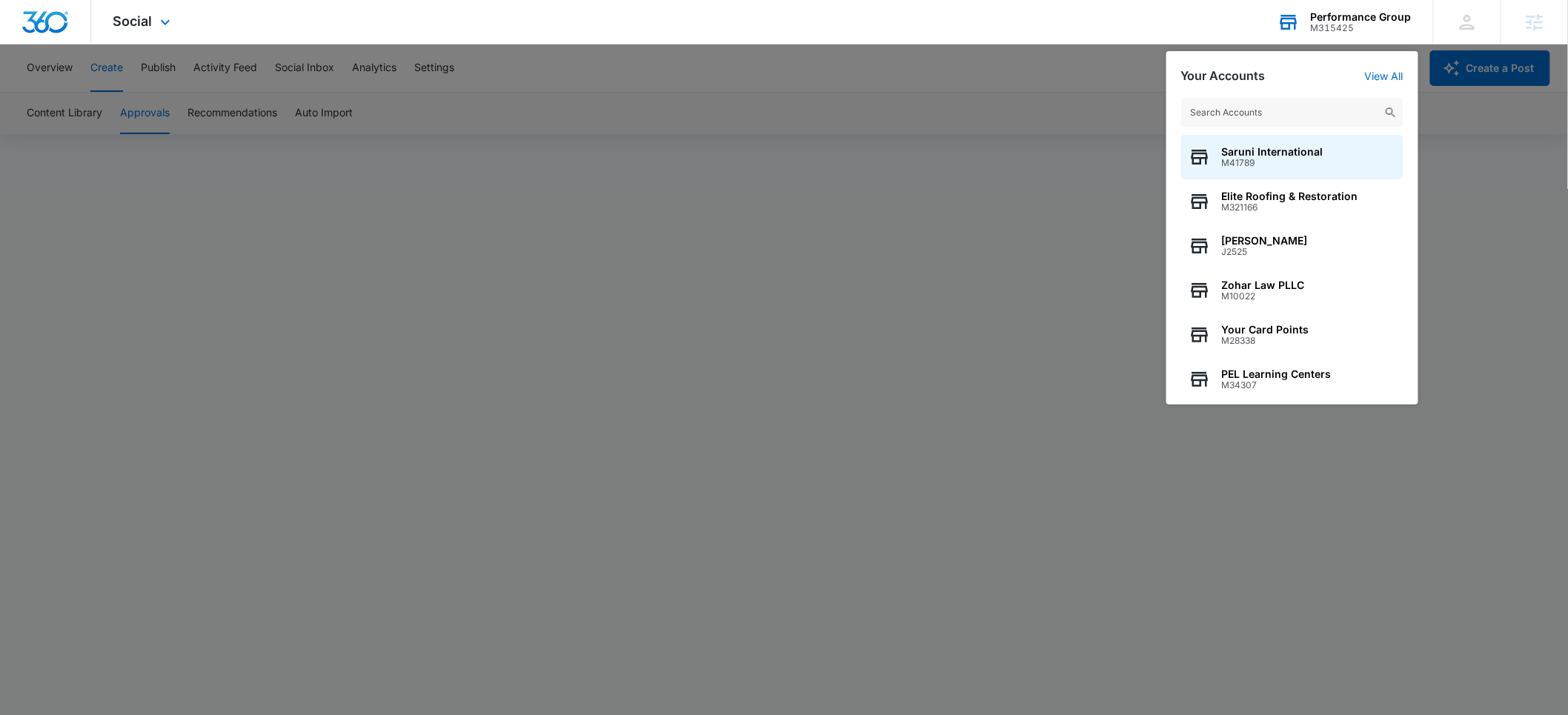
click at [1264, 109] on input "text" at bounding box center [1292, 113] width 222 height 30
type input "c"
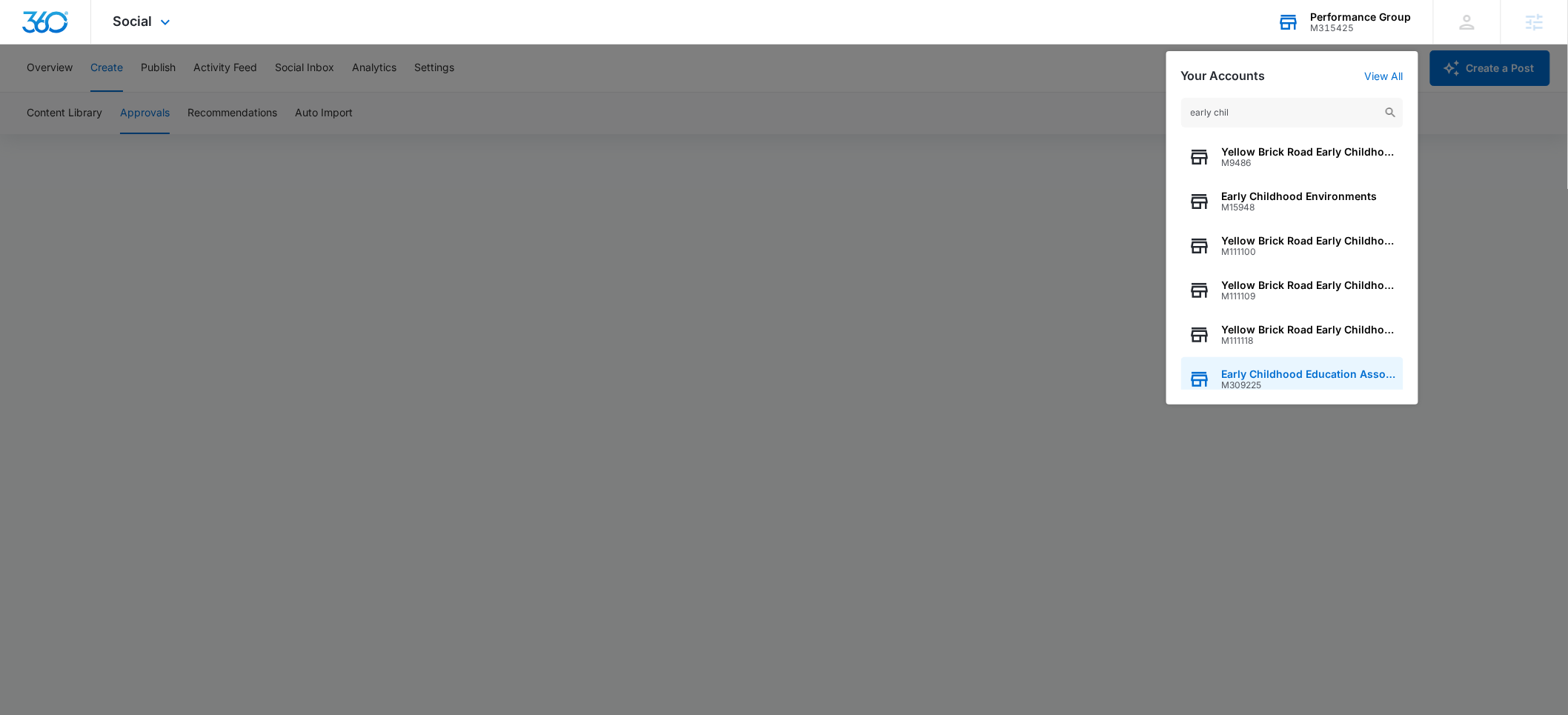
type input "early chil"
click at [1275, 384] on span "M309225" at bounding box center [1309, 385] width 174 height 11
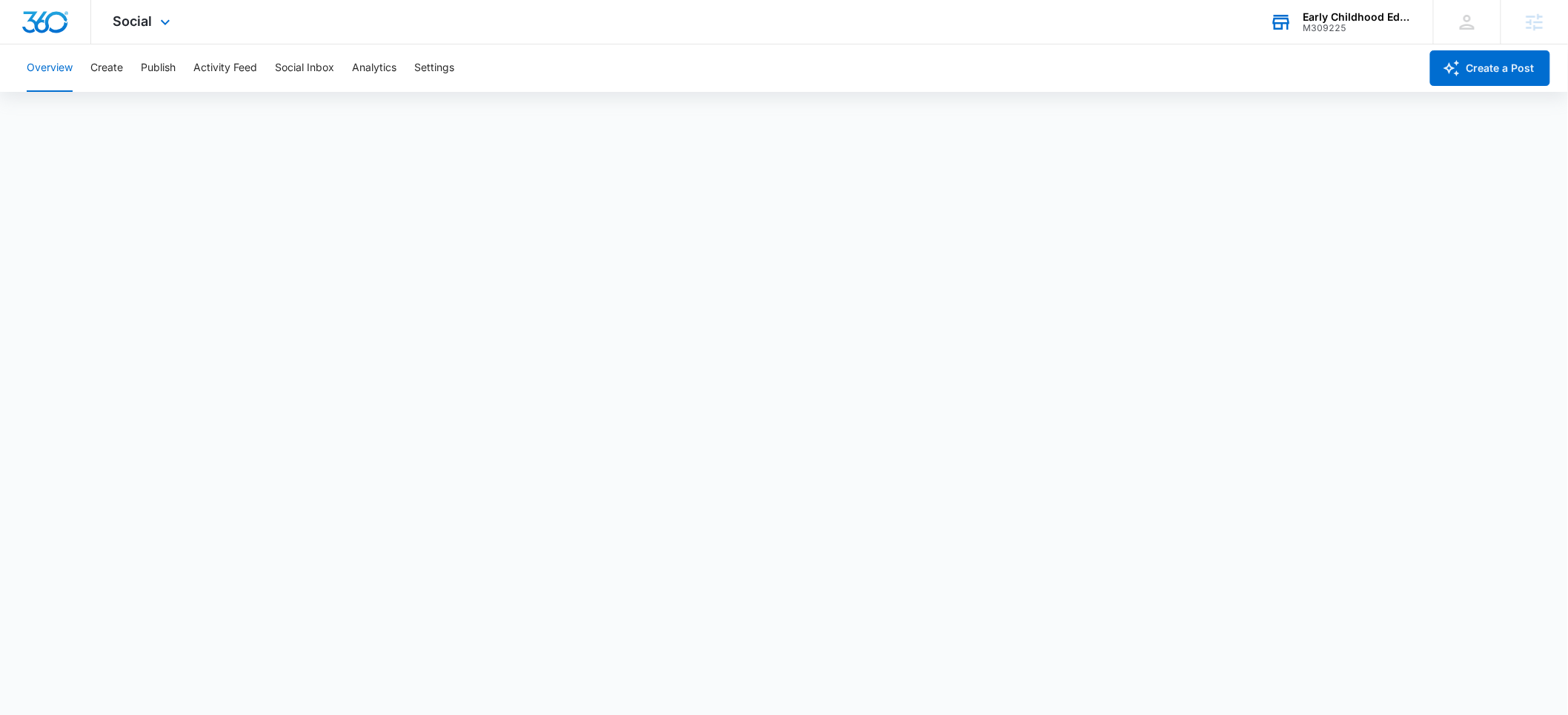
drag, startPoint x: 141, startPoint y: 22, endPoint x: 146, endPoint y: 29, distance: 8.6
click at [141, 22] on span "Social" at bounding box center [133, 21] width 39 height 16
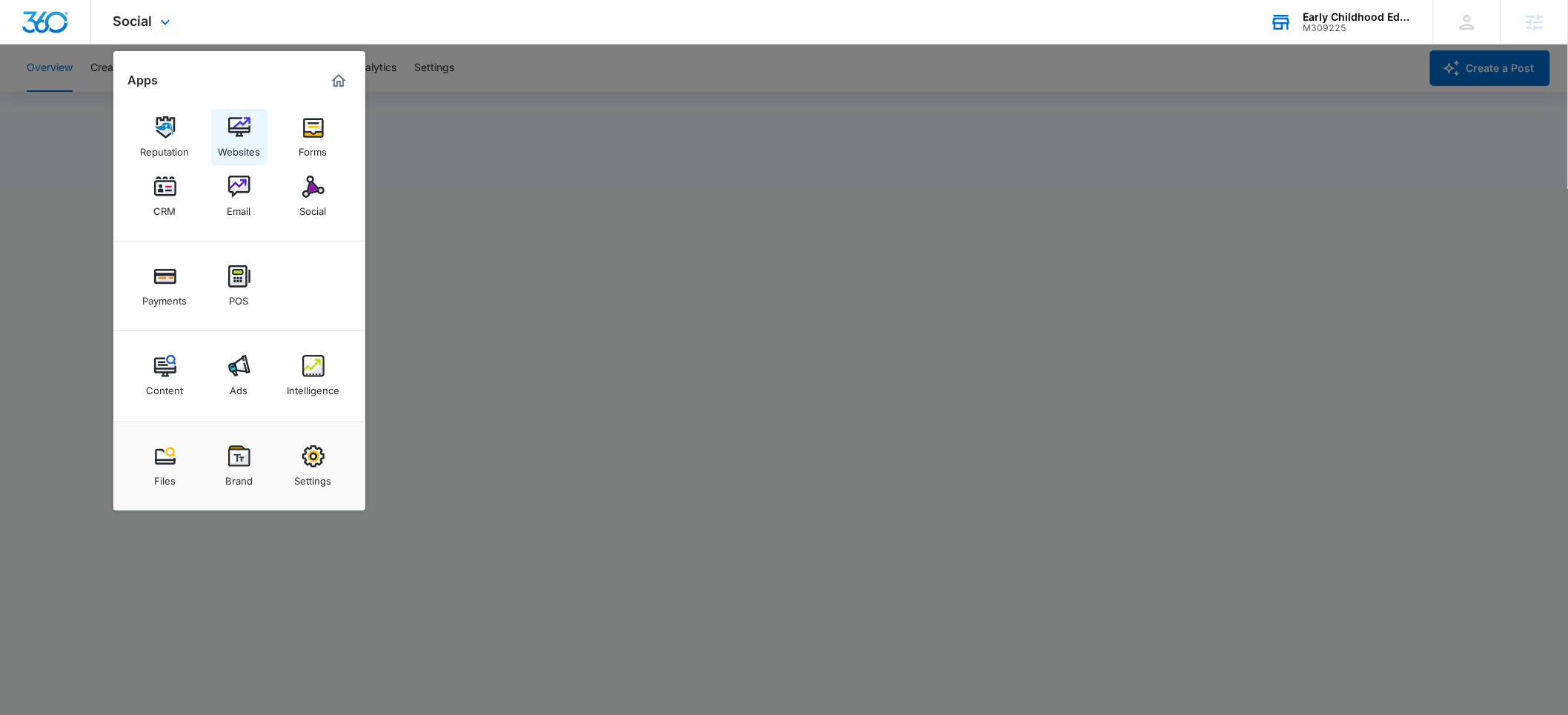
click at [234, 147] on div "Websites" at bounding box center [239, 148] width 42 height 19
